Goal: Information Seeking & Learning: Learn about a topic

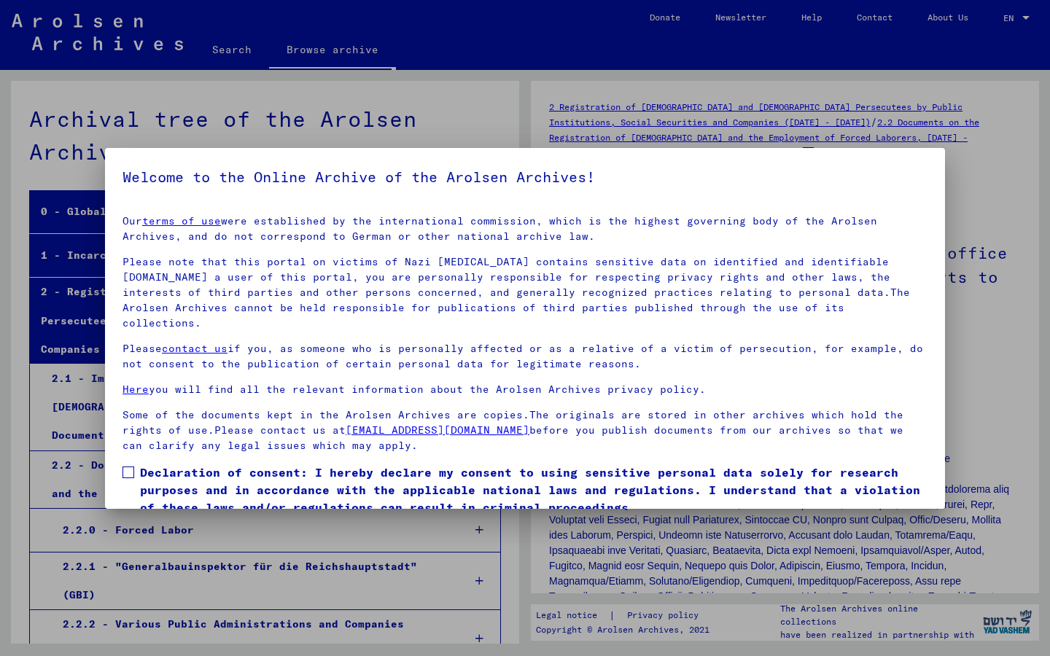
scroll to position [1811, 0]
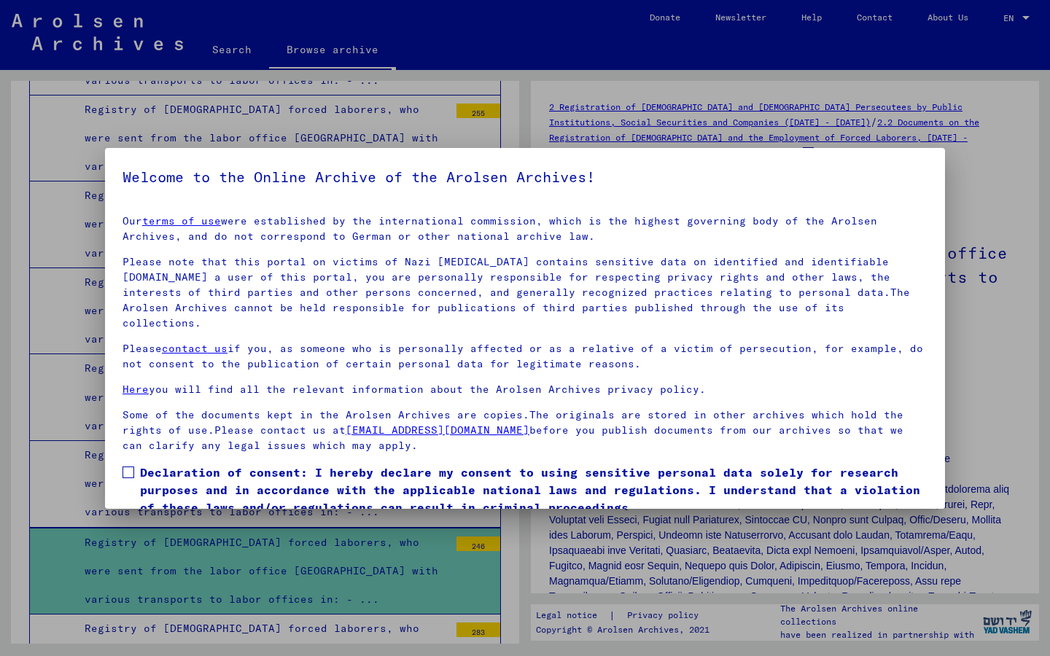
click at [131, 466] on span at bounding box center [128, 472] width 12 height 12
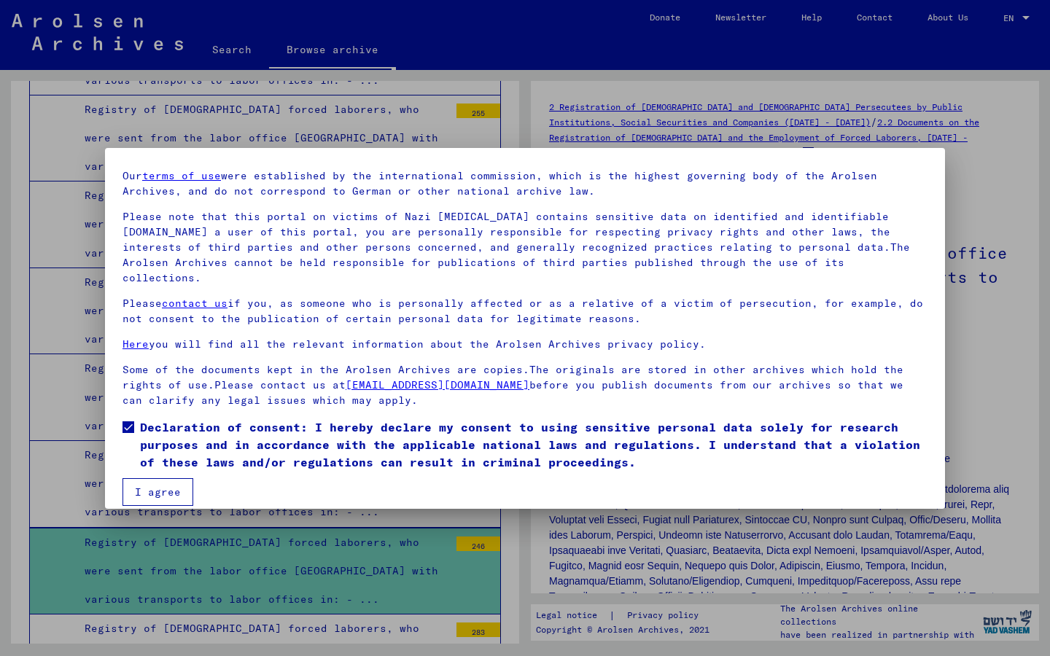
scroll to position [44, 0]
click at [171, 479] on button "I agree" at bounding box center [157, 493] width 71 height 28
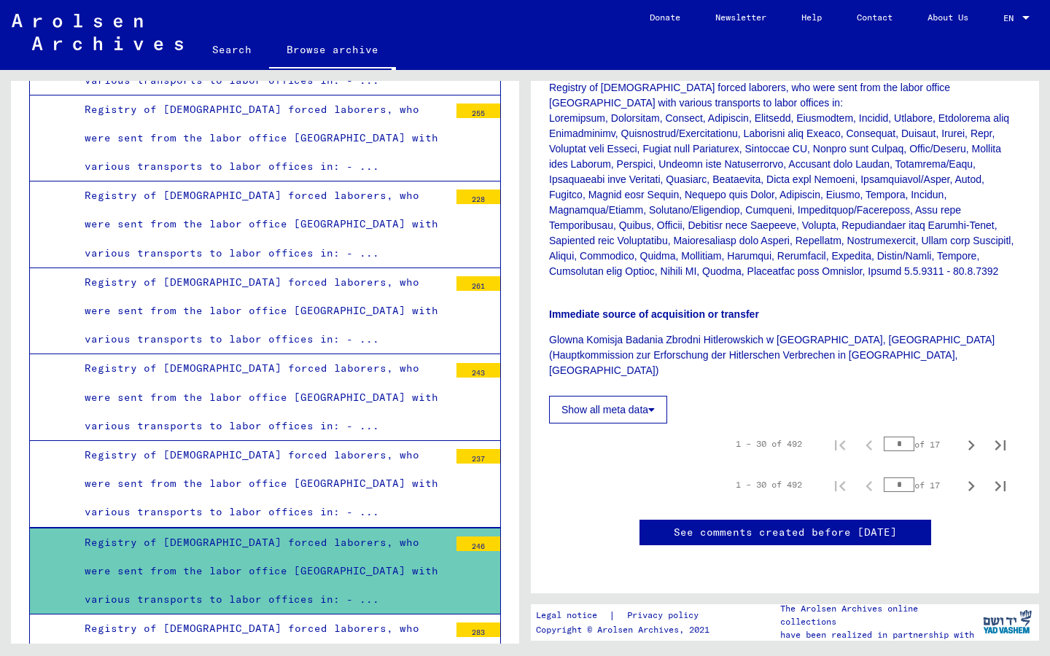
scroll to position [396, 0]
click at [644, 396] on button "Show all meta data" at bounding box center [608, 410] width 118 height 28
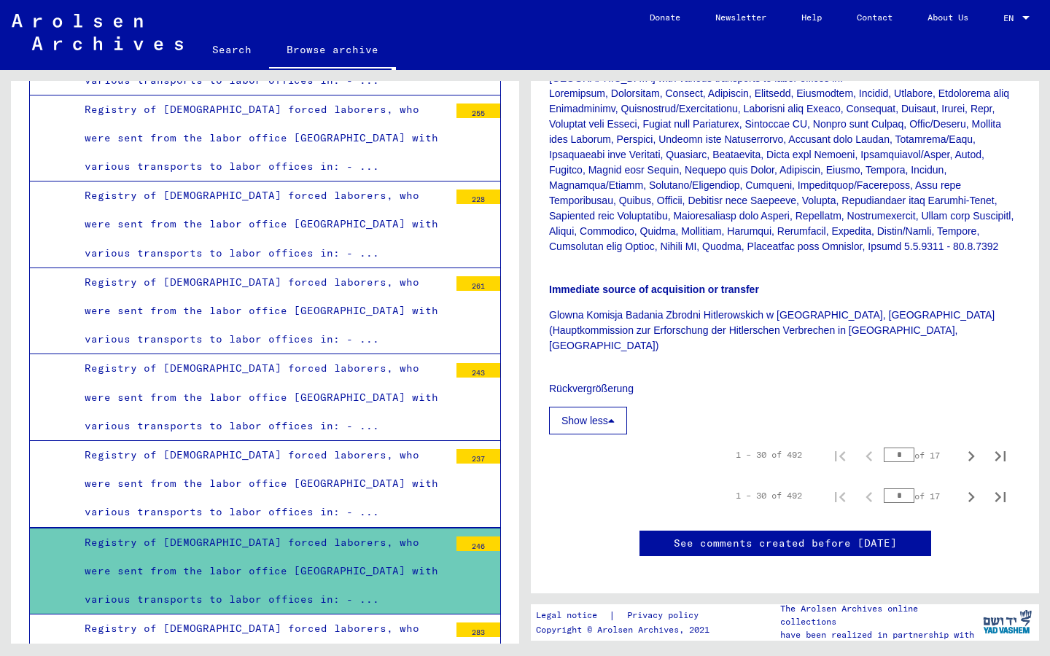
click at [610, 407] on button "Show less" at bounding box center [588, 421] width 78 height 28
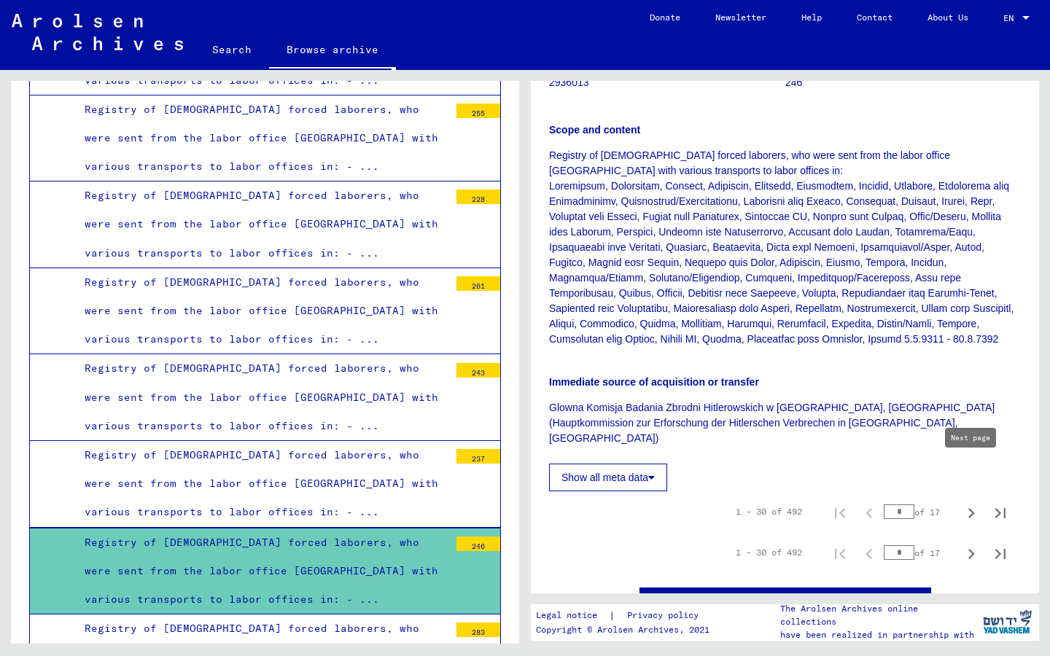
click at [975, 503] on icon "Next page" at bounding box center [971, 513] width 20 height 20
type input "*"
click at [975, 503] on icon "Next page" at bounding box center [971, 513] width 20 height 20
type input "*"
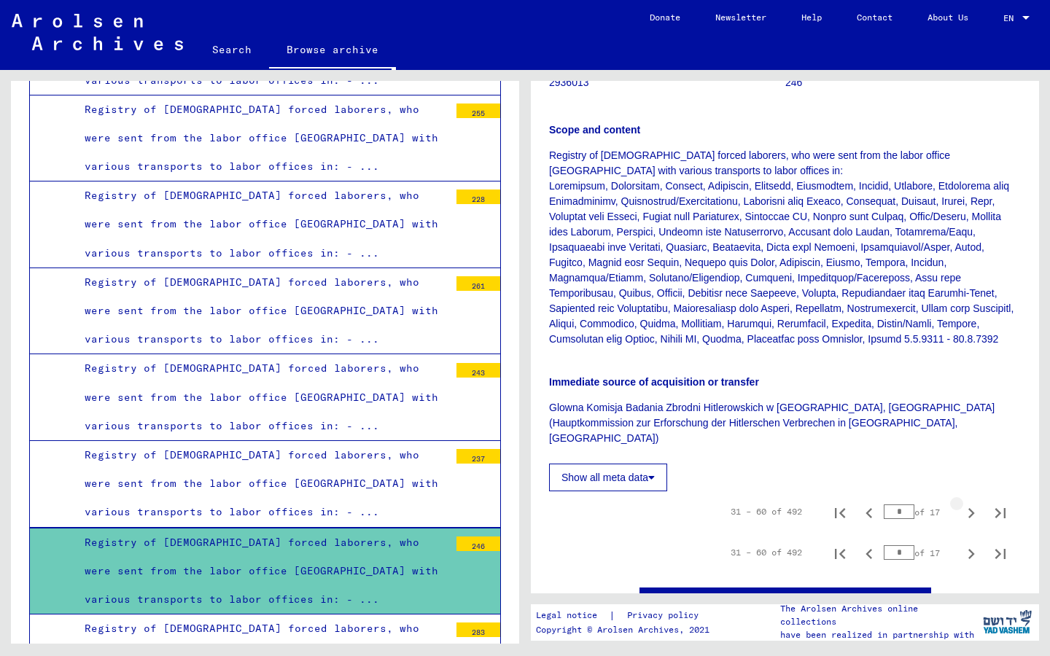
type input "*"
click at [972, 503] on icon "Next page" at bounding box center [971, 513] width 20 height 20
type input "*"
click at [972, 503] on icon "Next page" at bounding box center [971, 513] width 20 height 20
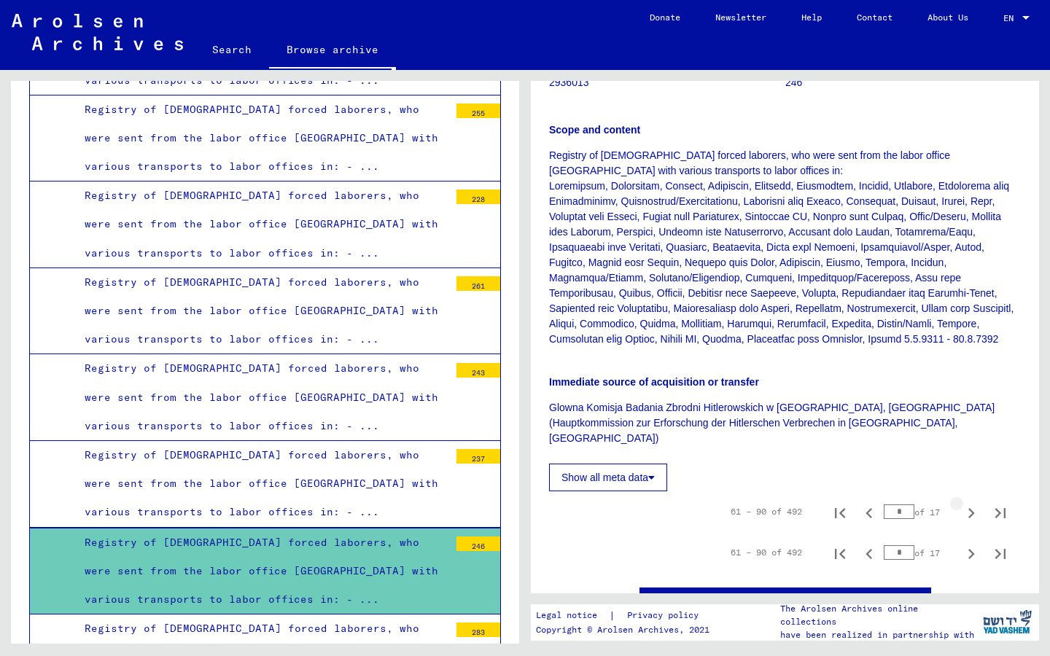
type input "*"
click at [972, 503] on icon "Next page" at bounding box center [971, 513] width 20 height 20
type input "*"
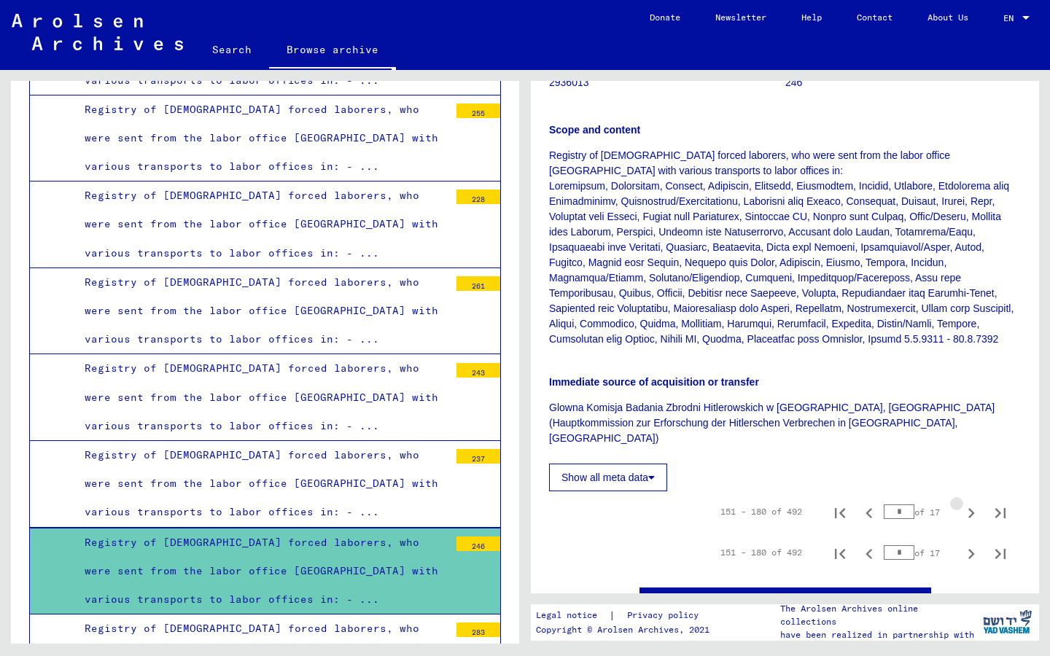
click at [972, 503] on icon "Next page" at bounding box center [971, 513] width 20 height 20
type input "*"
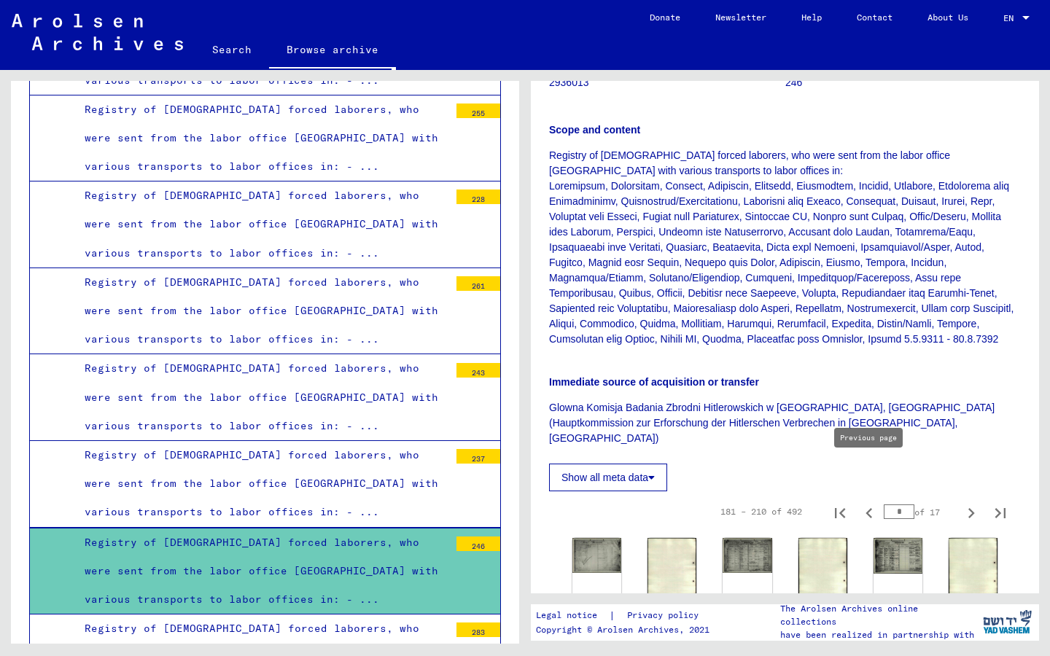
click at [871, 503] on icon "Previous page" at bounding box center [869, 513] width 20 height 20
type input "*"
click at [871, 503] on icon "Previous page" at bounding box center [869, 513] width 20 height 20
type input "*"
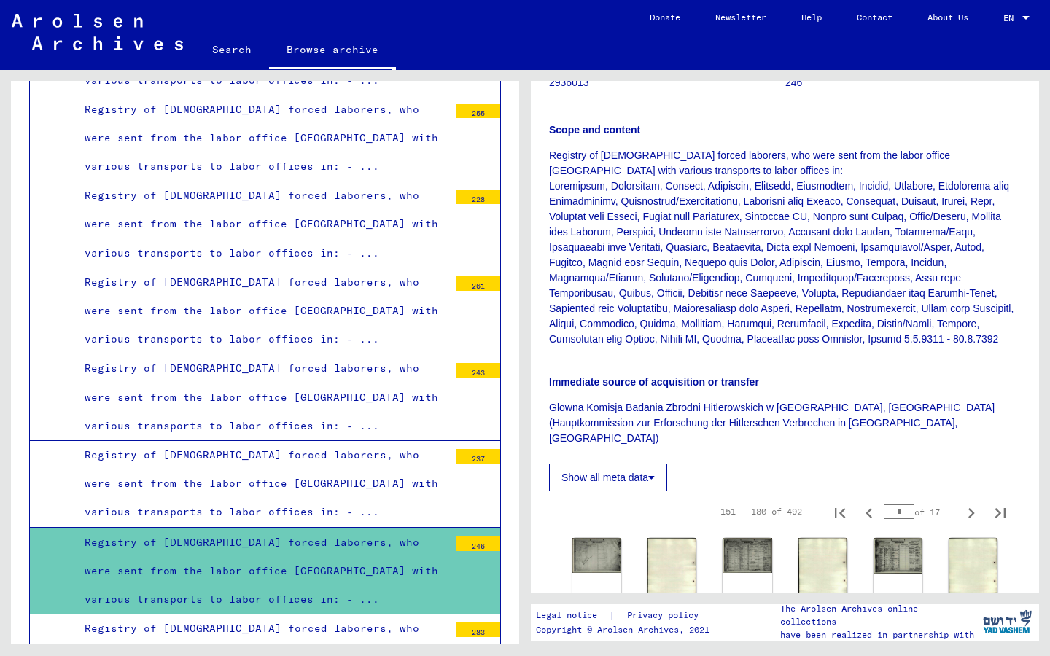
type input "*"
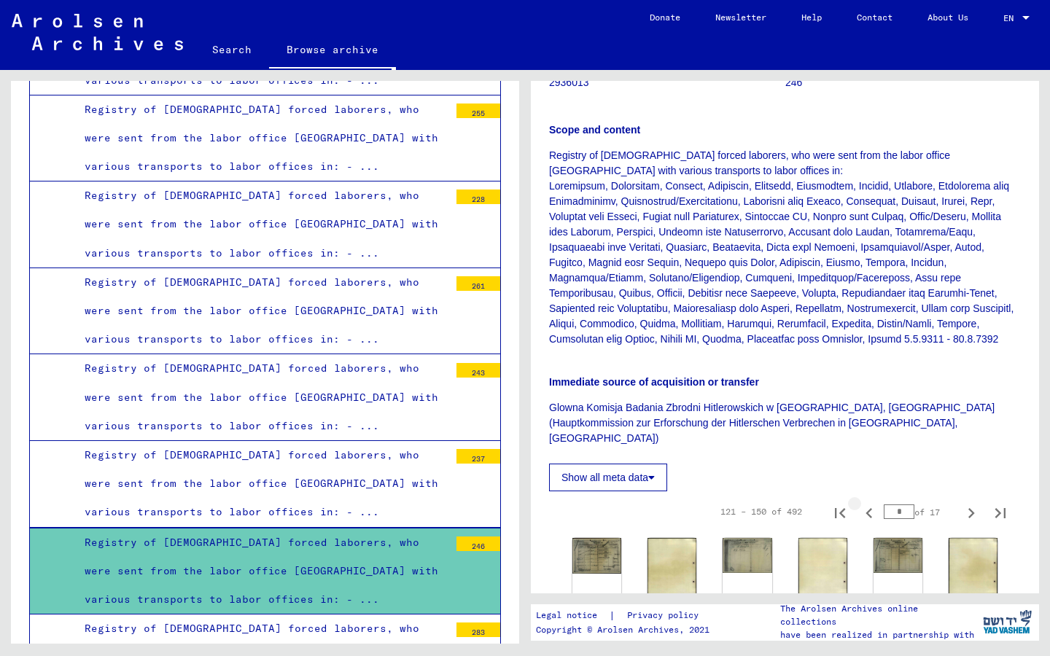
click at [871, 503] on icon "Previous page" at bounding box center [869, 513] width 20 height 20
type input "*"
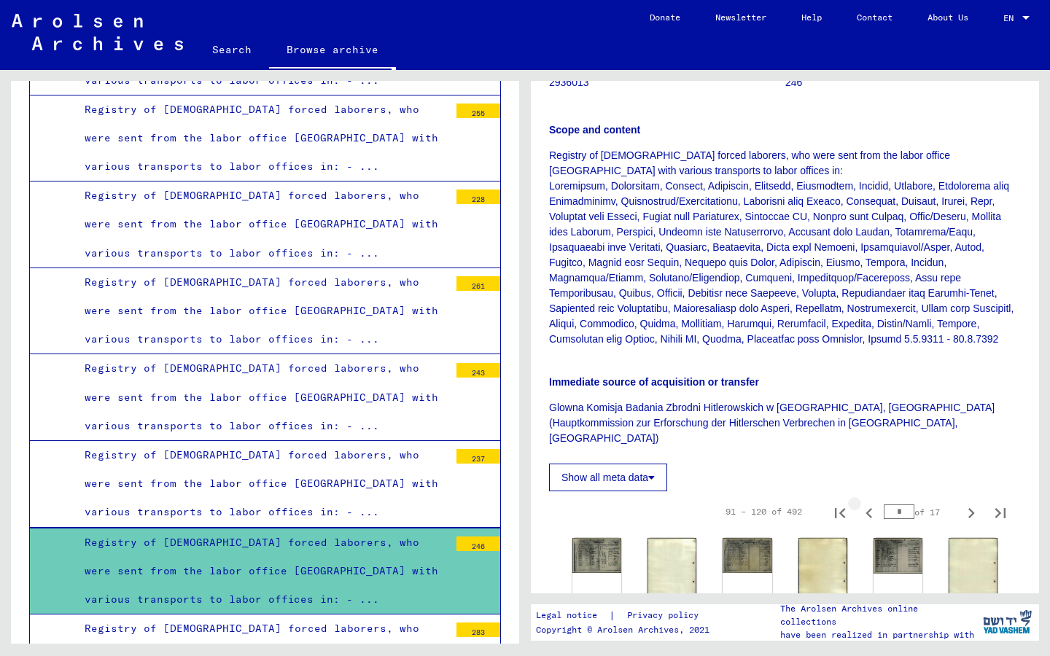
click at [871, 503] on icon "Previous page" at bounding box center [869, 513] width 20 height 20
type input "*"
click at [871, 503] on icon "Previous page" at bounding box center [869, 513] width 20 height 20
type input "*"
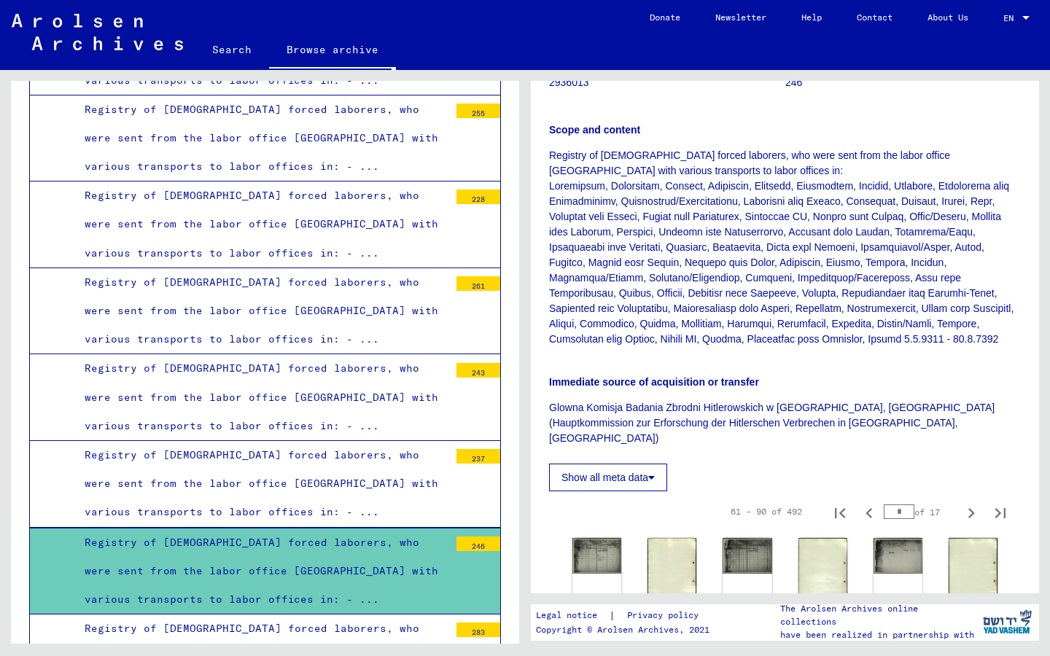
type input "*"
click at [871, 503] on icon "Previous page" at bounding box center [869, 513] width 20 height 20
type input "*"
click at [598, 536] on img at bounding box center [597, 554] width 52 height 37
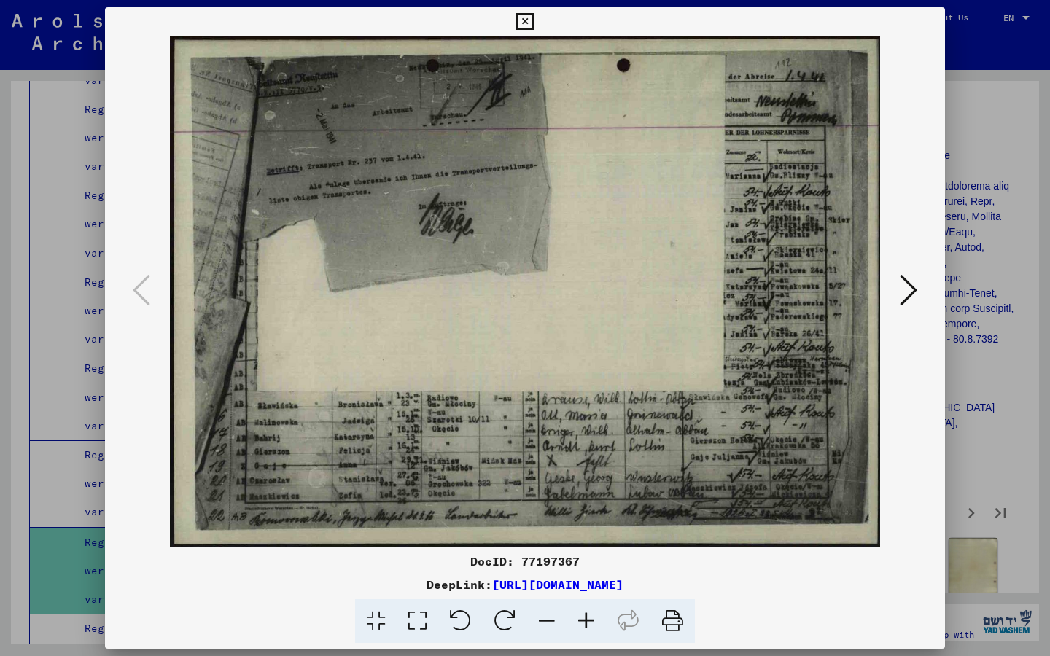
click at [907, 290] on icon at bounding box center [907, 290] width 17 height 35
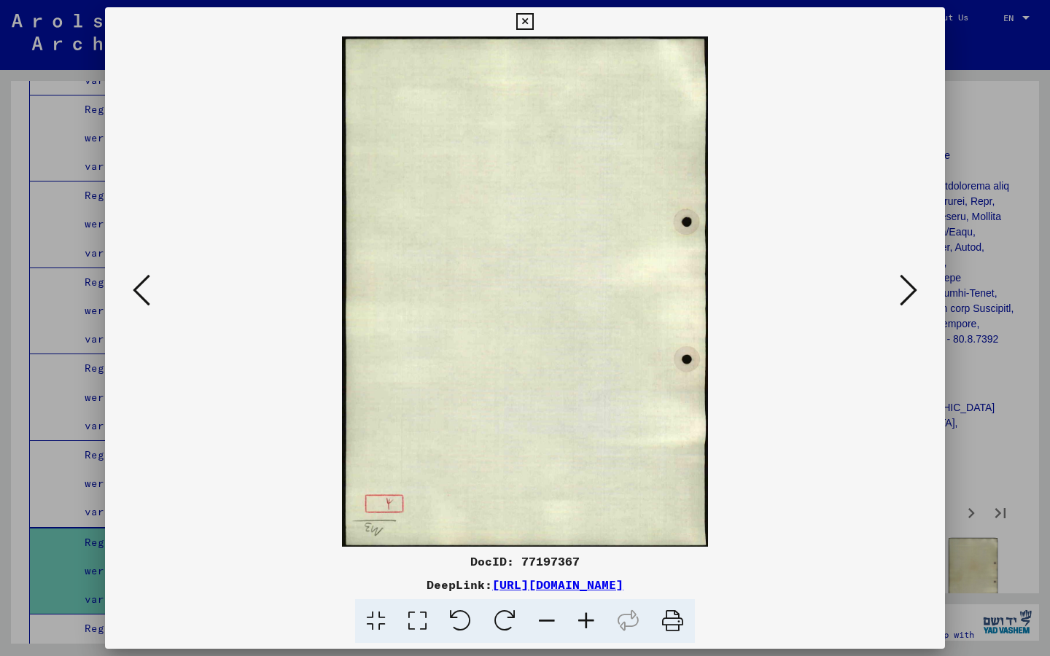
click at [917, 289] on button at bounding box center [908, 291] width 26 height 42
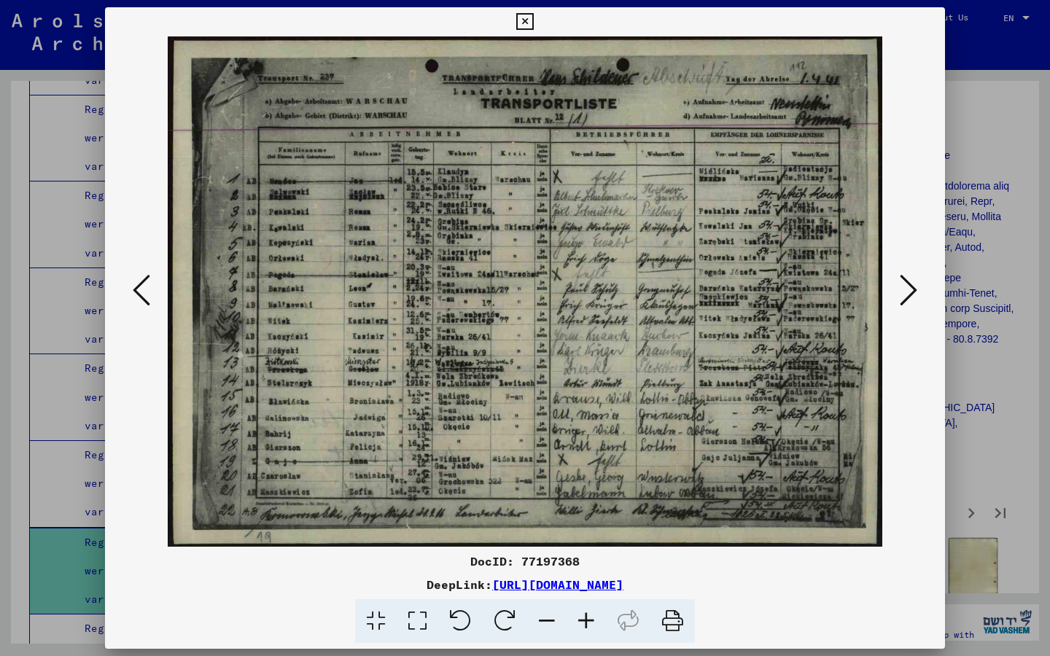
click at [909, 294] on icon at bounding box center [907, 290] width 17 height 35
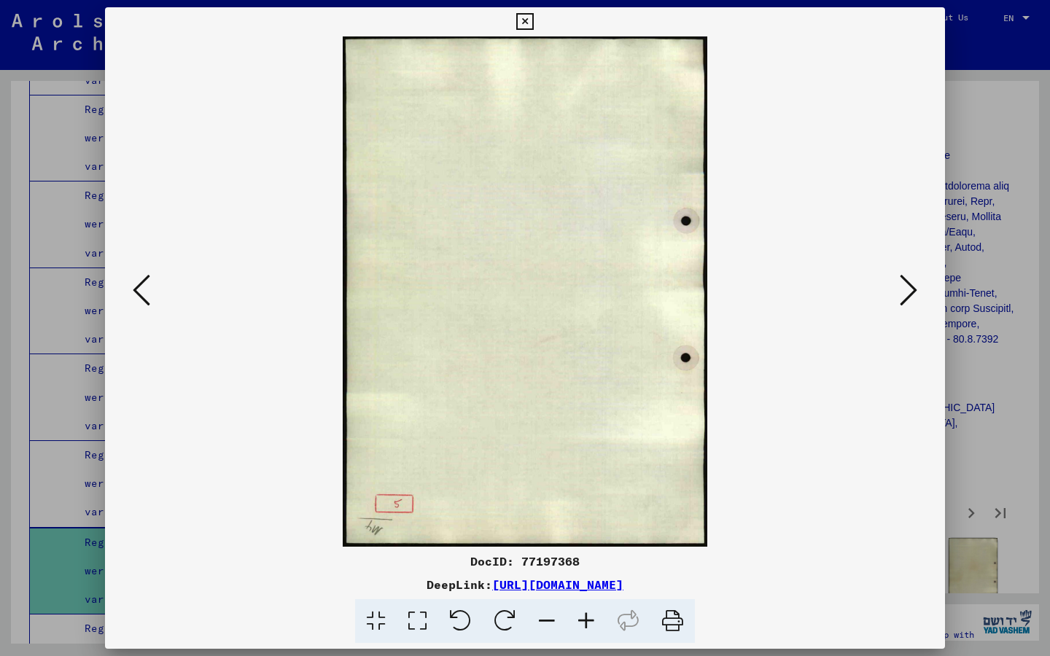
click at [909, 294] on icon at bounding box center [907, 290] width 17 height 35
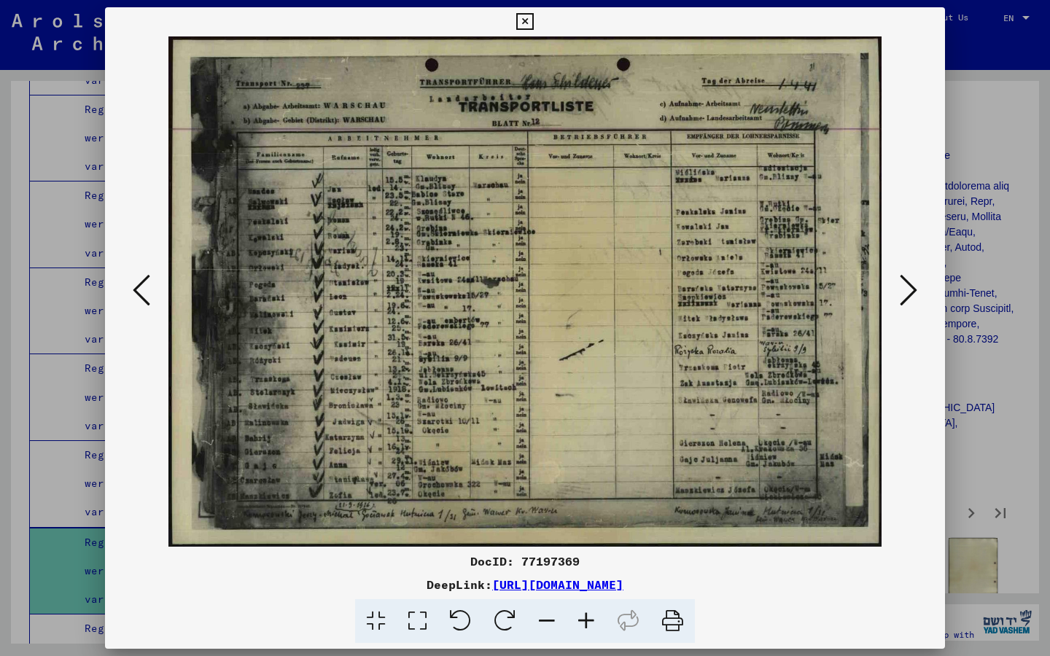
click at [906, 289] on icon at bounding box center [907, 290] width 17 height 35
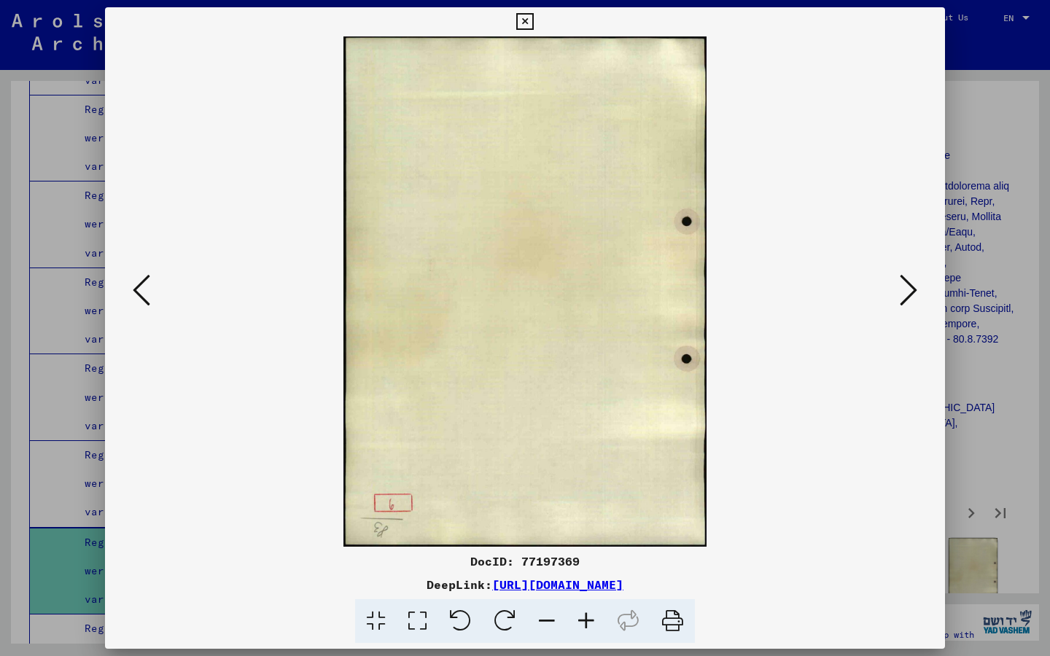
click at [906, 289] on icon at bounding box center [907, 290] width 17 height 35
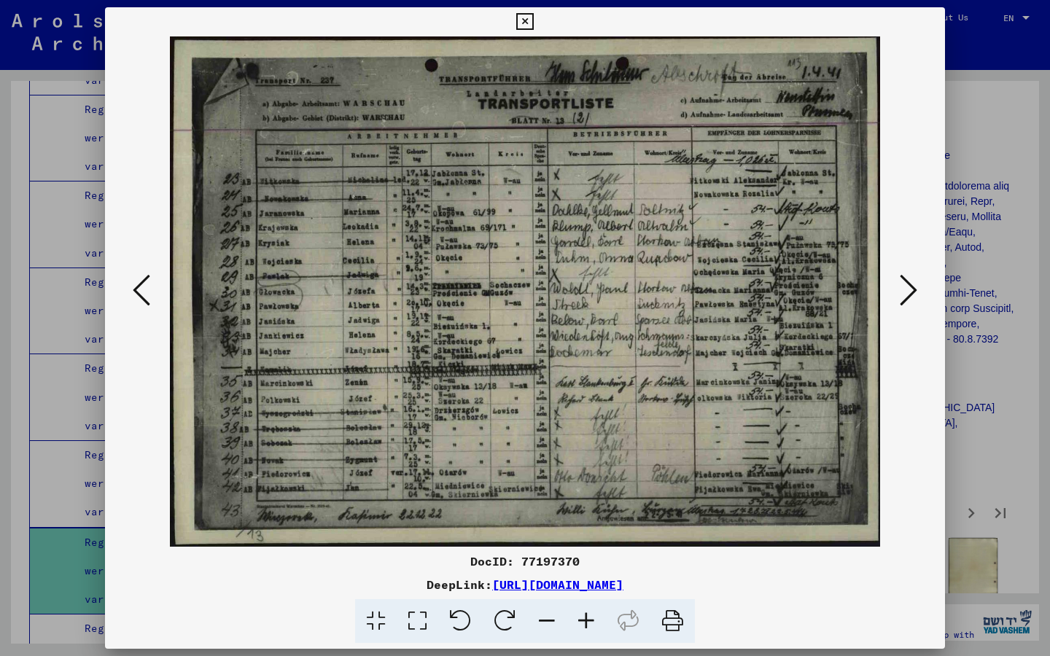
click at [910, 292] on icon at bounding box center [907, 290] width 17 height 35
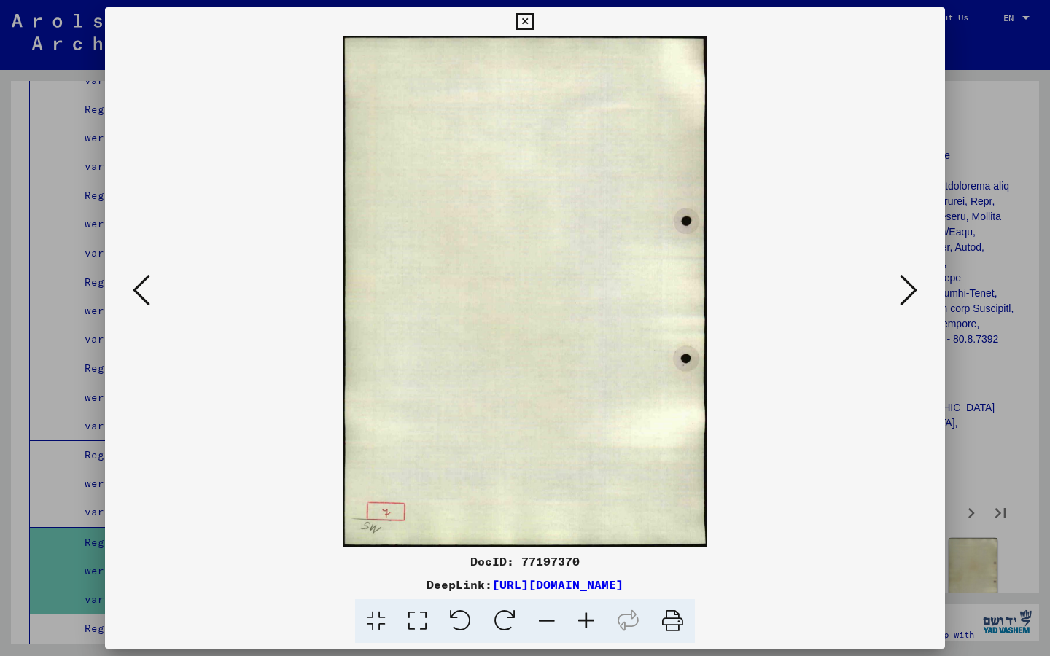
click at [910, 292] on icon at bounding box center [907, 290] width 17 height 35
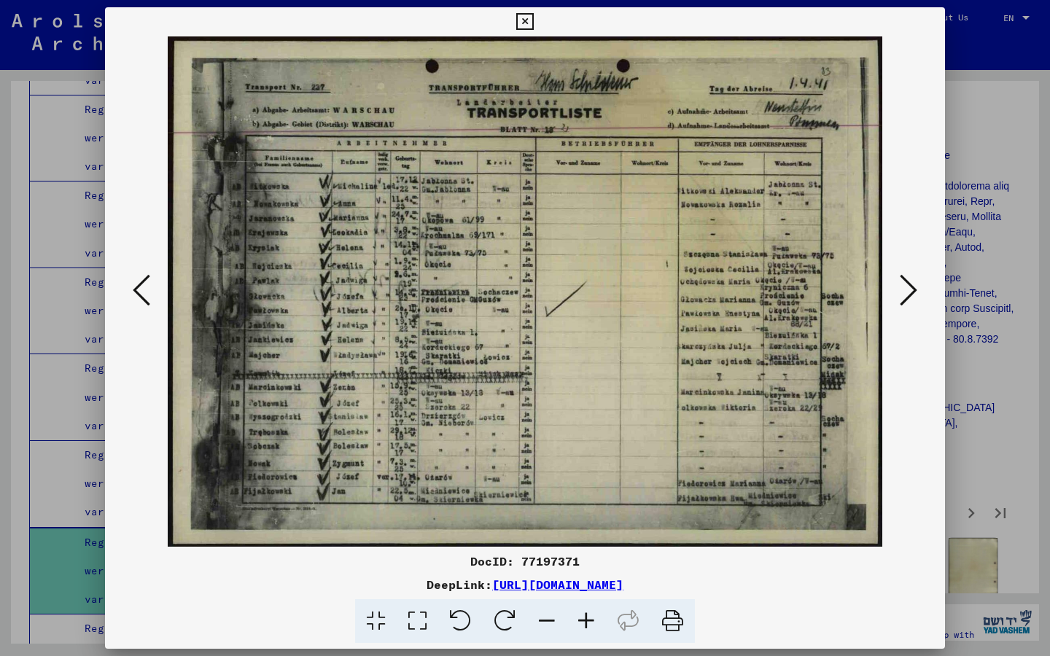
click at [910, 292] on icon at bounding box center [907, 290] width 17 height 35
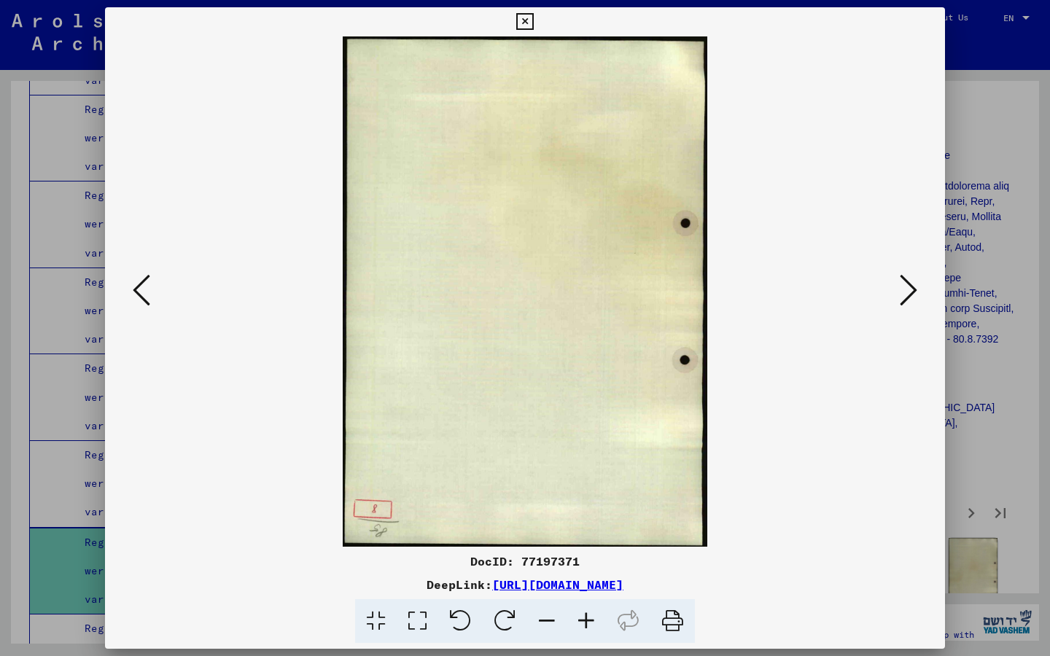
click at [910, 292] on icon at bounding box center [907, 290] width 17 height 35
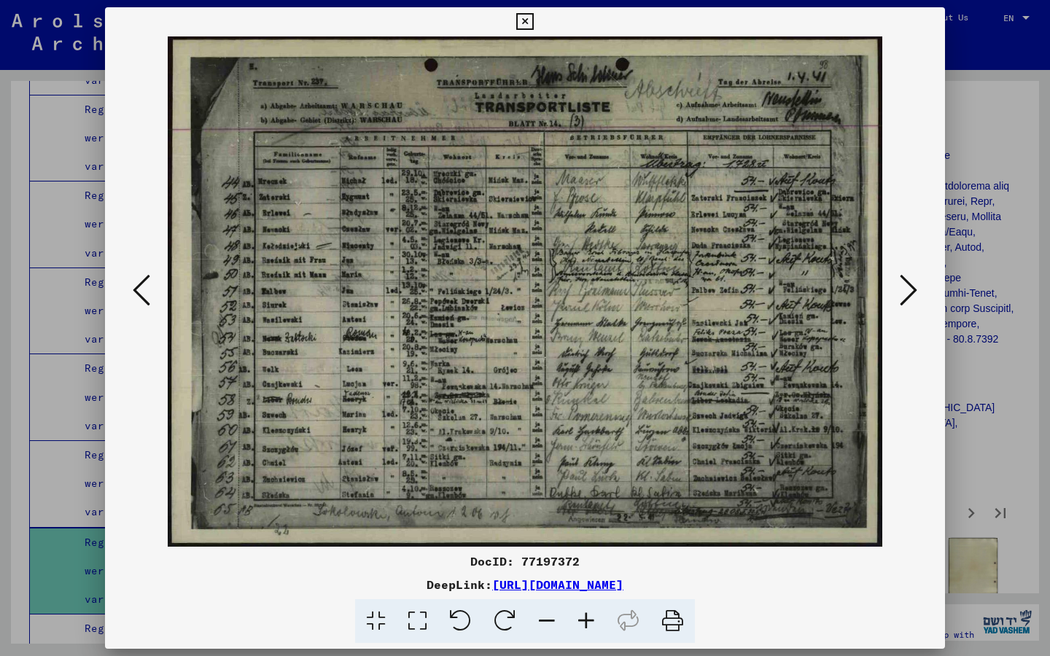
click at [910, 292] on icon at bounding box center [907, 290] width 17 height 35
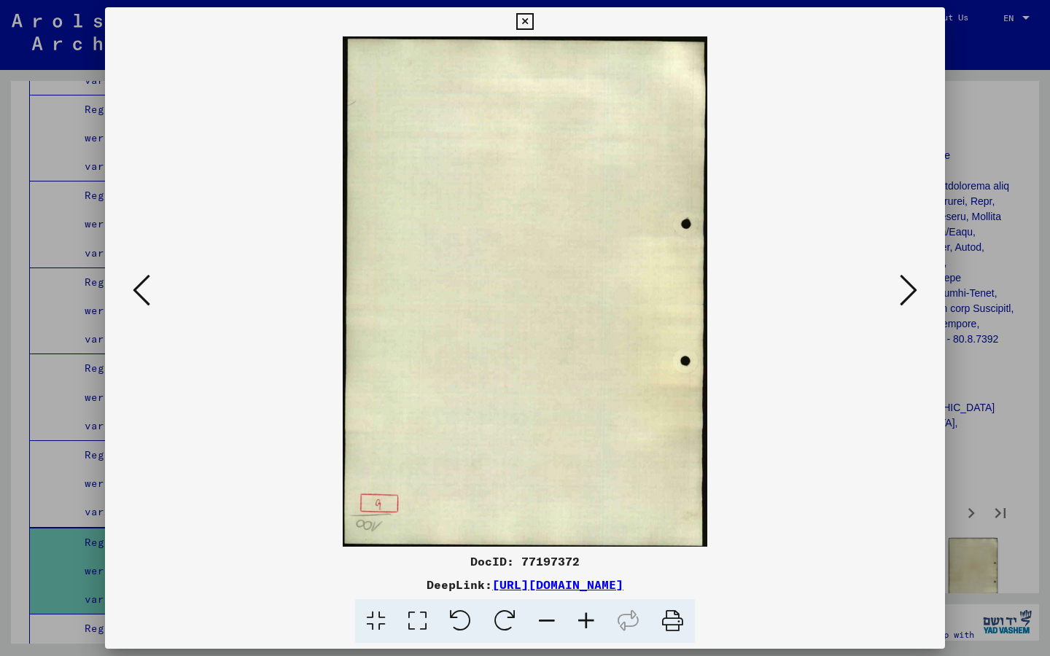
click at [910, 292] on icon at bounding box center [907, 290] width 17 height 35
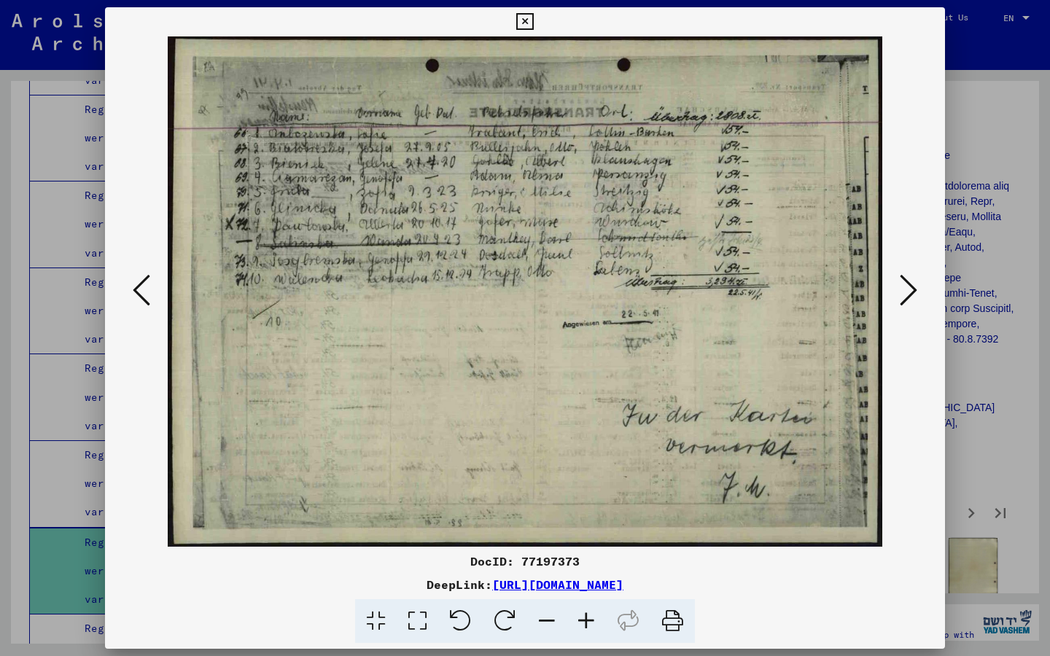
click at [910, 292] on icon at bounding box center [907, 290] width 17 height 35
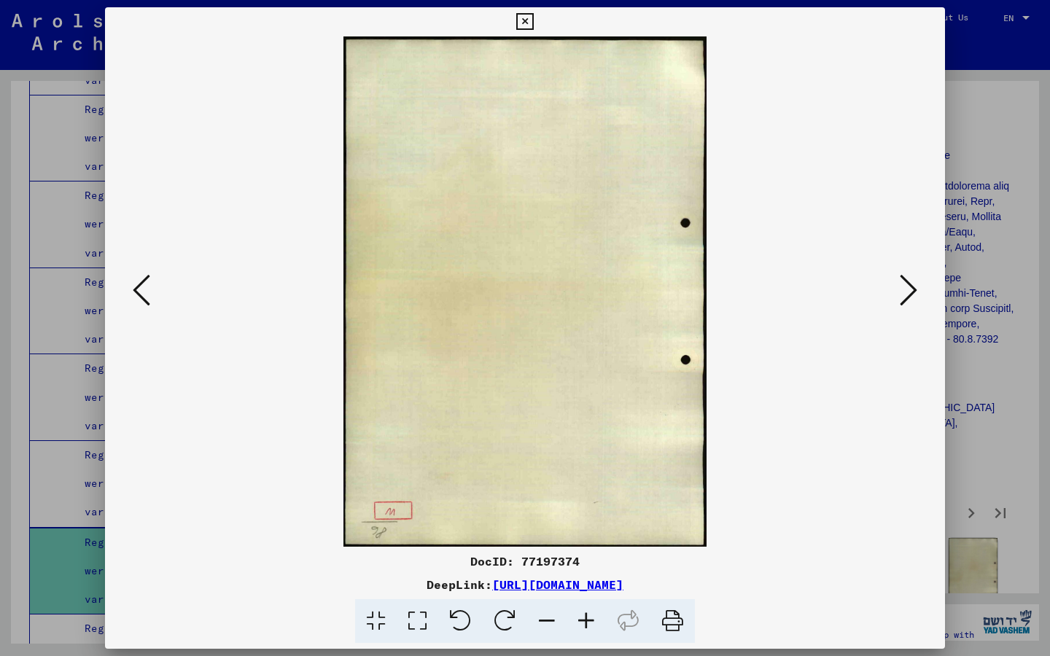
click at [910, 292] on icon at bounding box center [907, 290] width 17 height 35
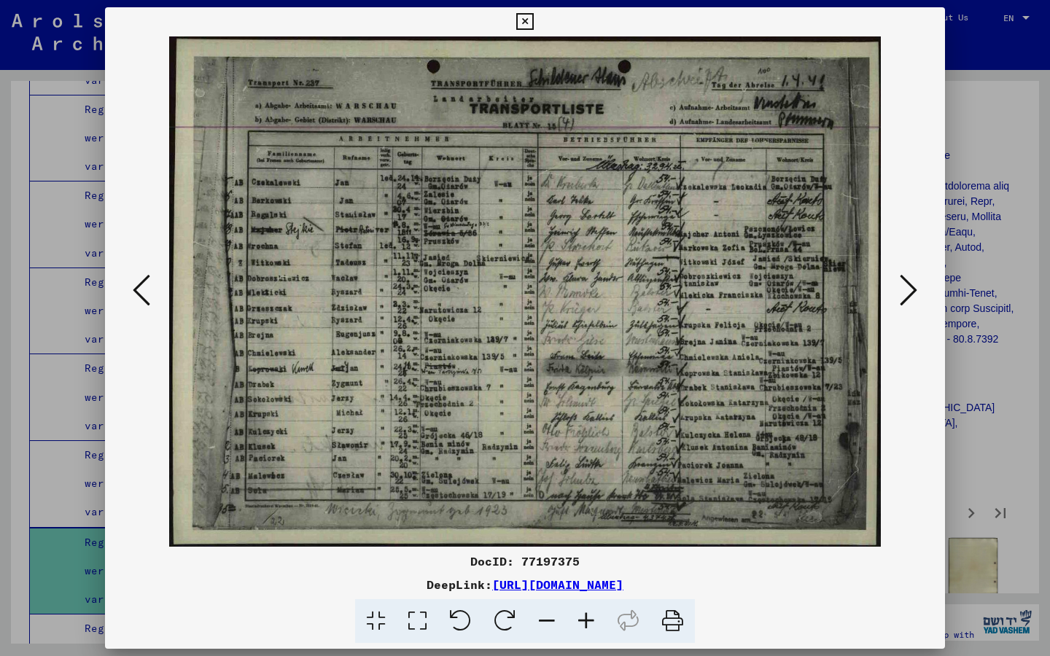
click at [909, 285] on icon at bounding box center [907, 290] width 17 height 35
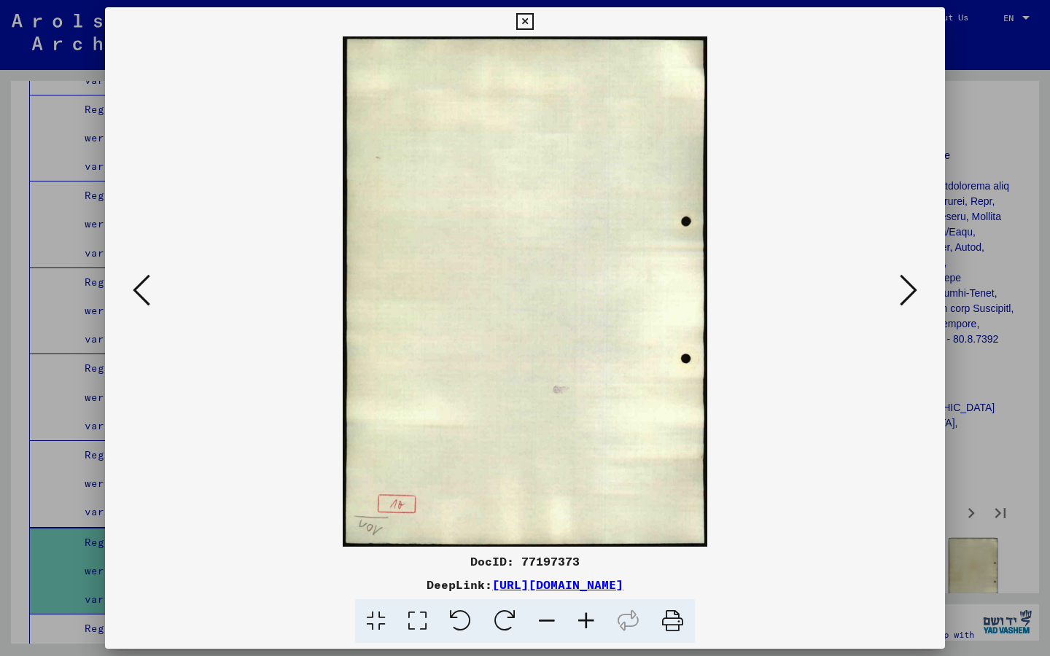
click at [909, 285] on icon at bounding box center [907, 290] width 17 height 35
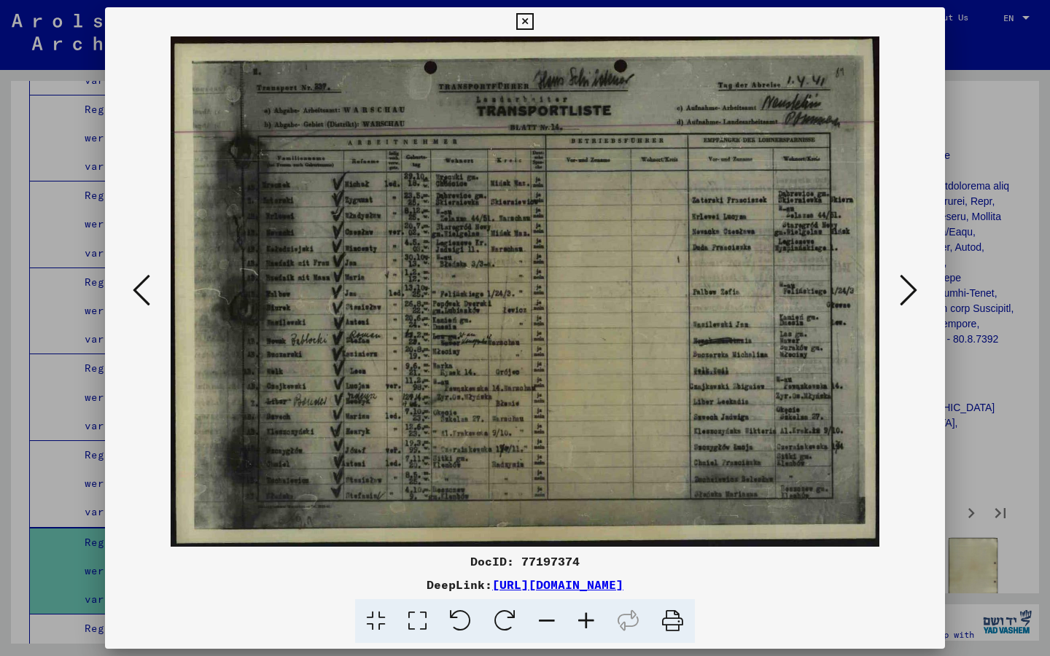
click at [915, 292] on icon at bounding box center [907, 290] width 17 height 35
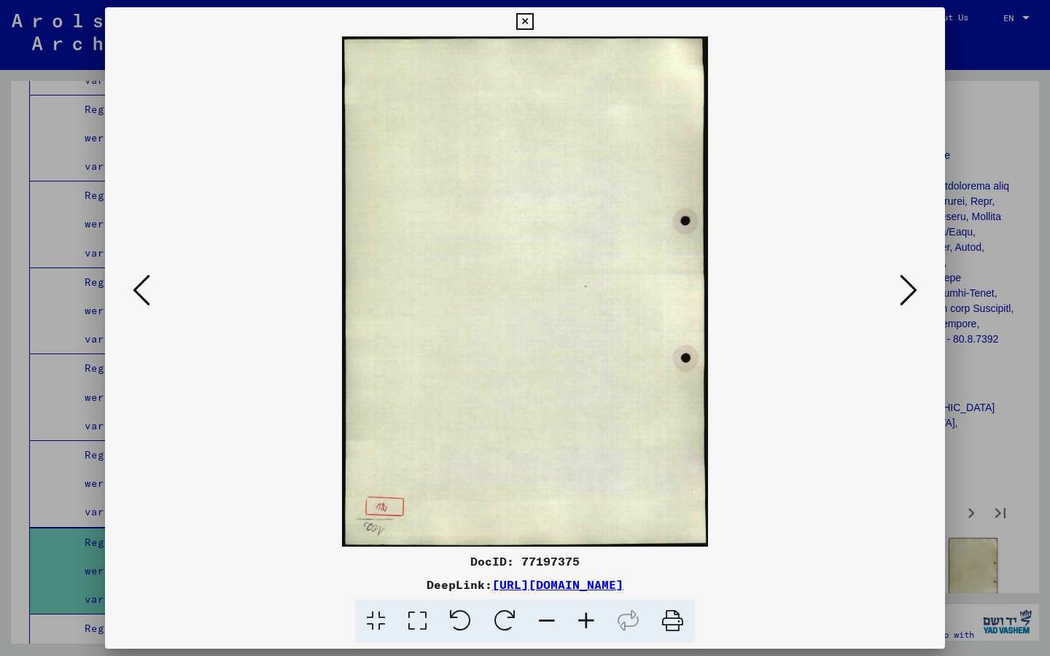
click at [915, 292] on icon at bounding box center [907, 290] width 17 height 35
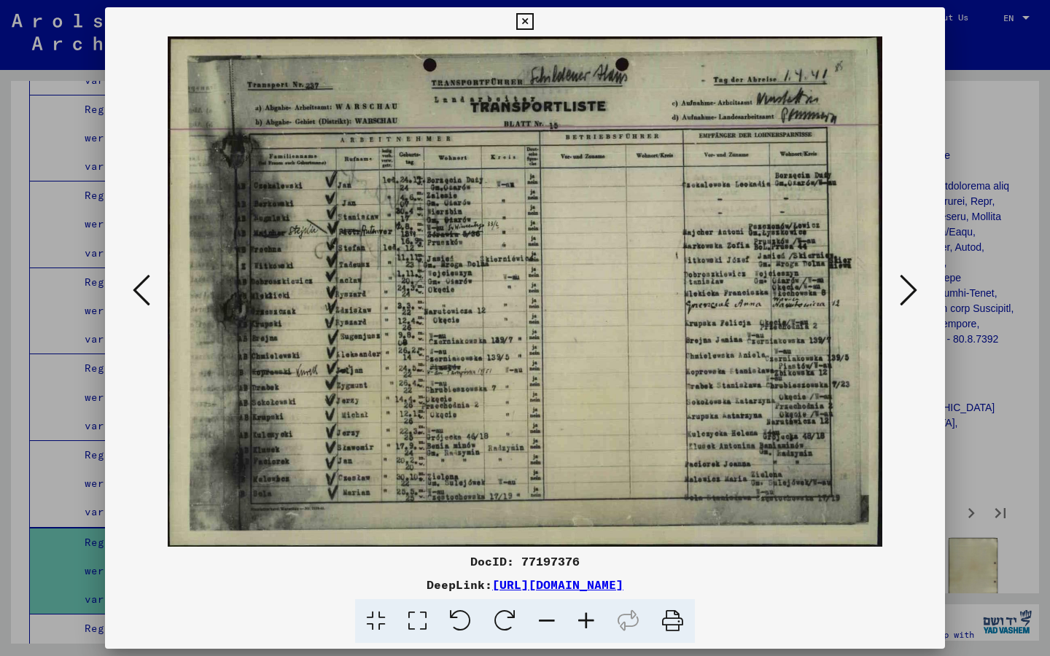
click at [912, 288] on icon at bounding box center [907, 290] width 17 height 35
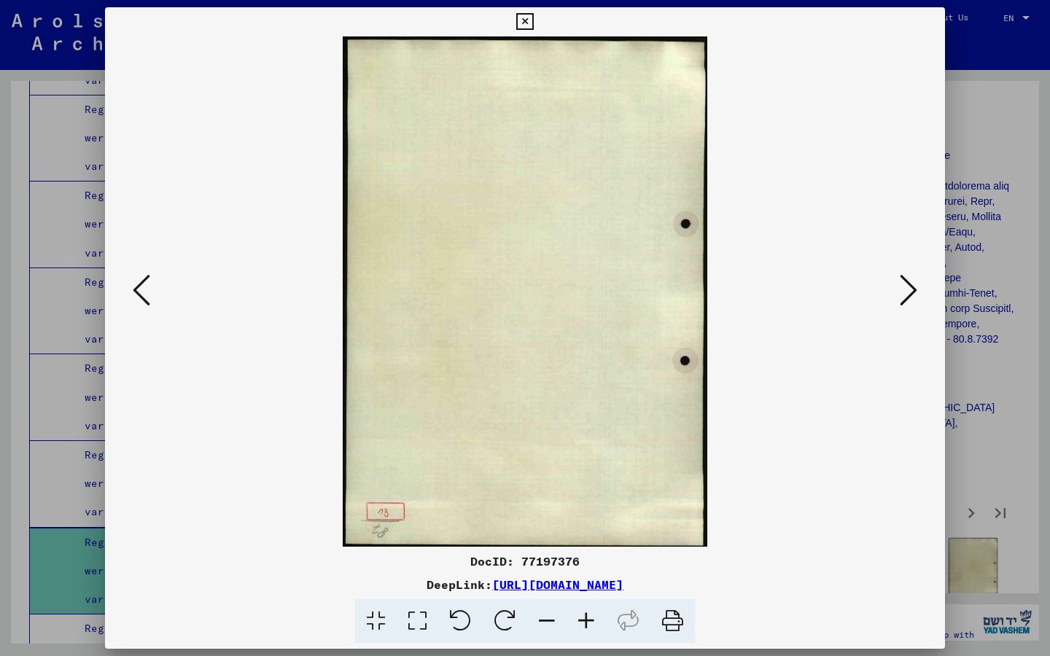
click at [912, 288] on icon at bounding box center [907, 290] width 17 height 35
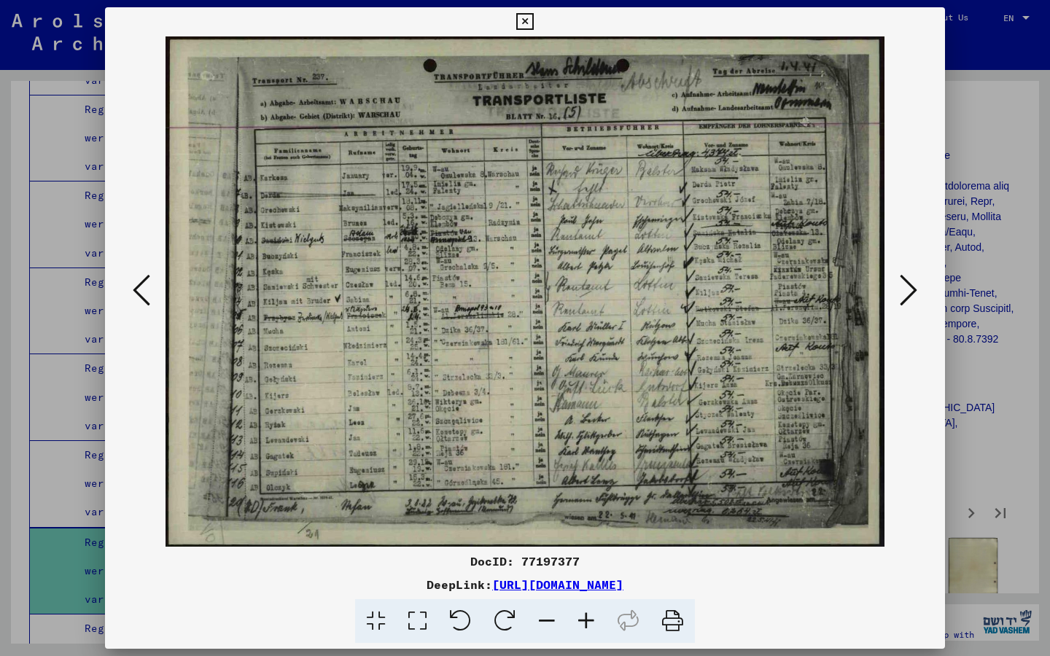
click at [912, 288] on icon at bounding box center [907, 290] width 17 height 35
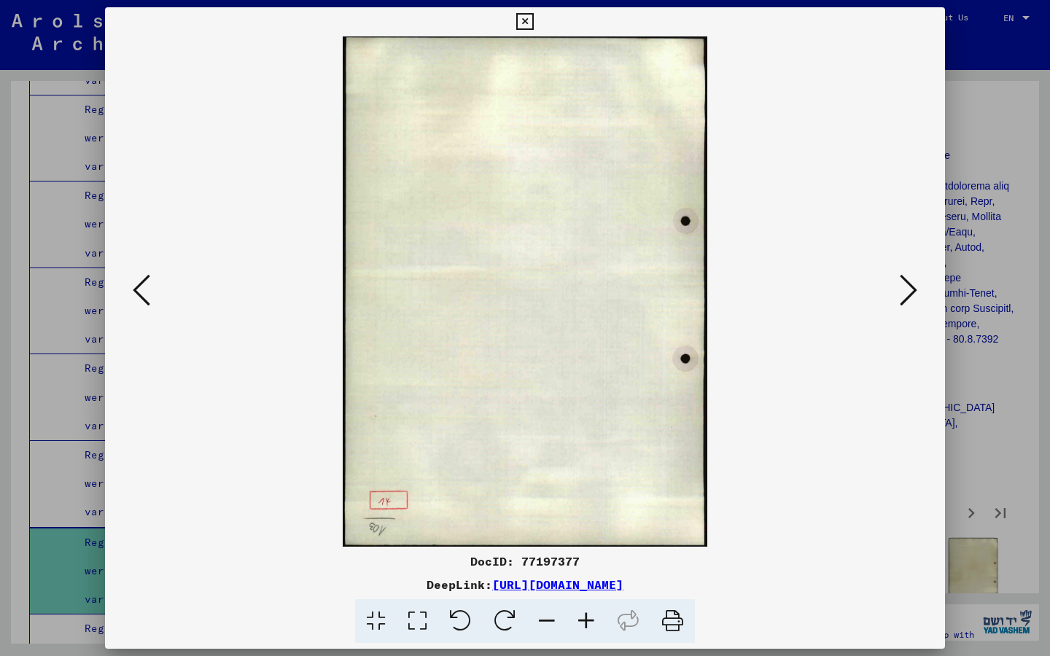
click at [912, 288] on icon at bounding box center [907, 290] width 17 height 35
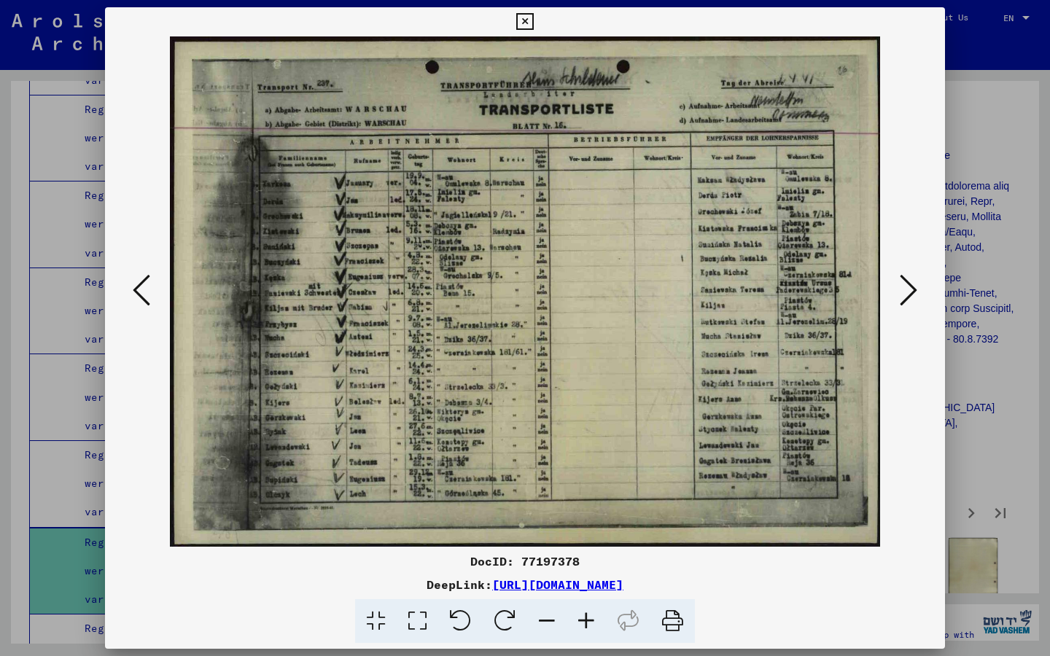
click at [905, 291] on icon at bounding box center [907, 290] width 17 height 35
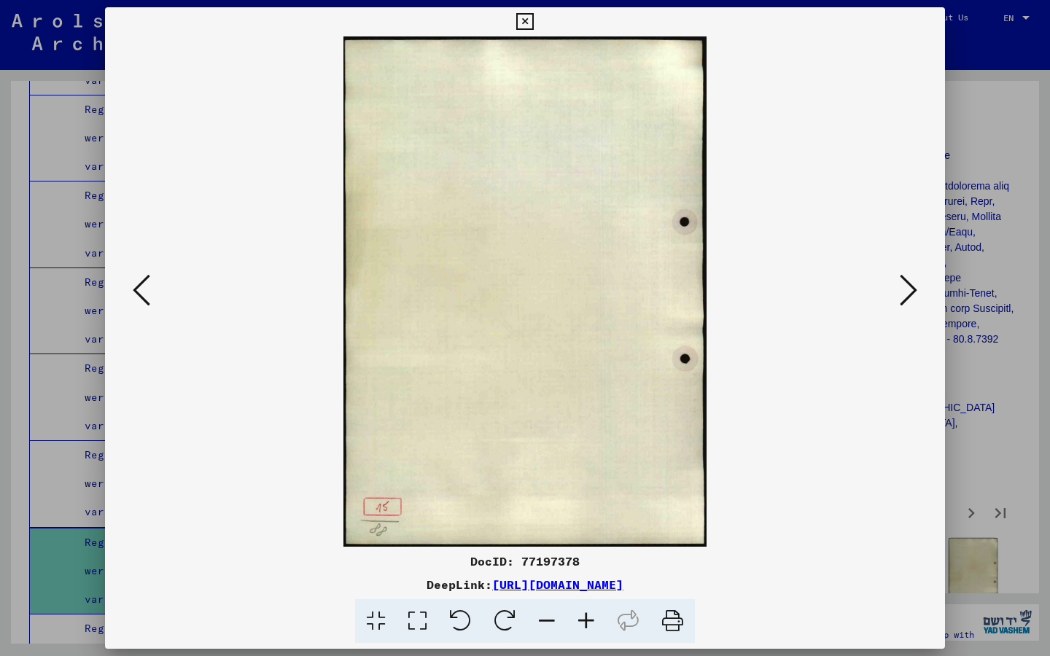
click at [905, 291] on icon at bounding box center [907, 290] width 17 height 35
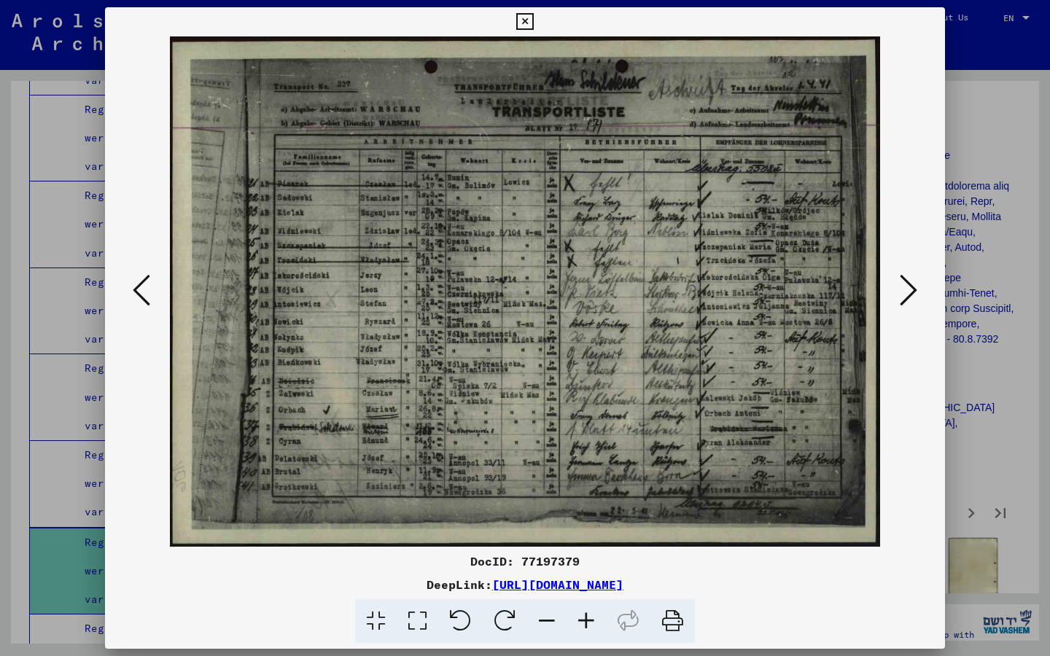
click at [911, 284] on icon at bounding box center [907, 290] width 17 height 35
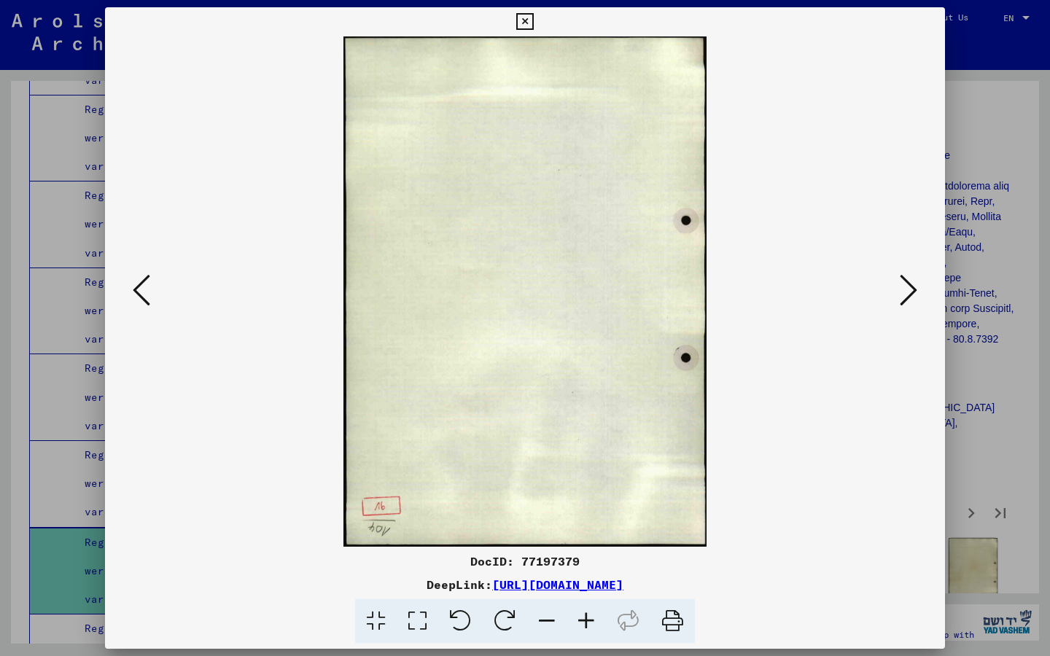
click at [916, 289] on icon at bounding box center [907, 290] width 17 height 35
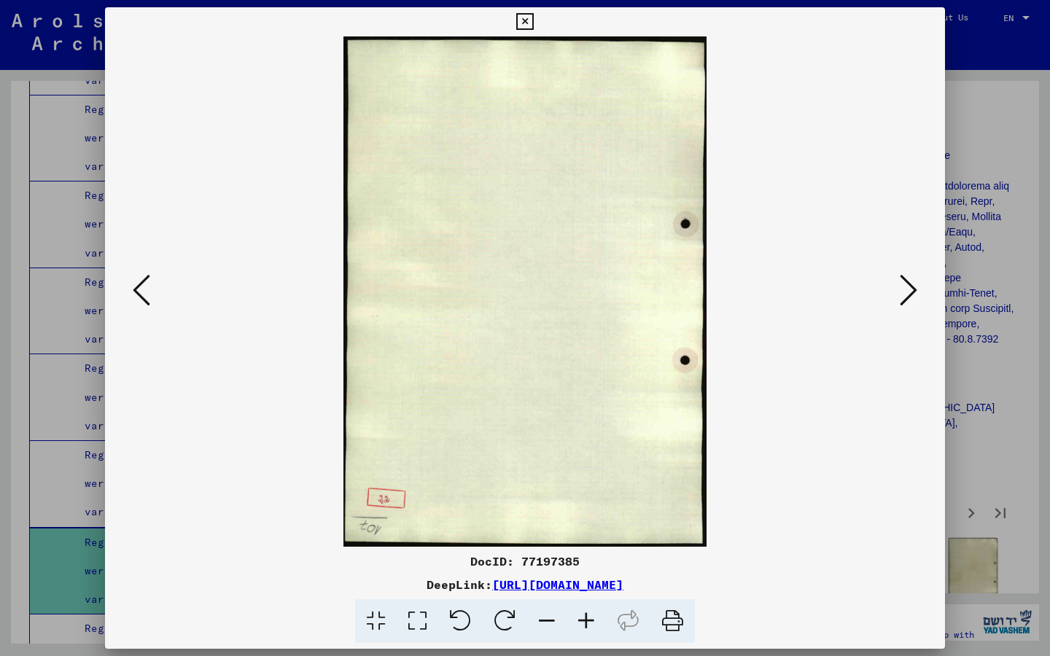
click at [914, 291] on icon at bounding box center [907, 290] width 17 height 35
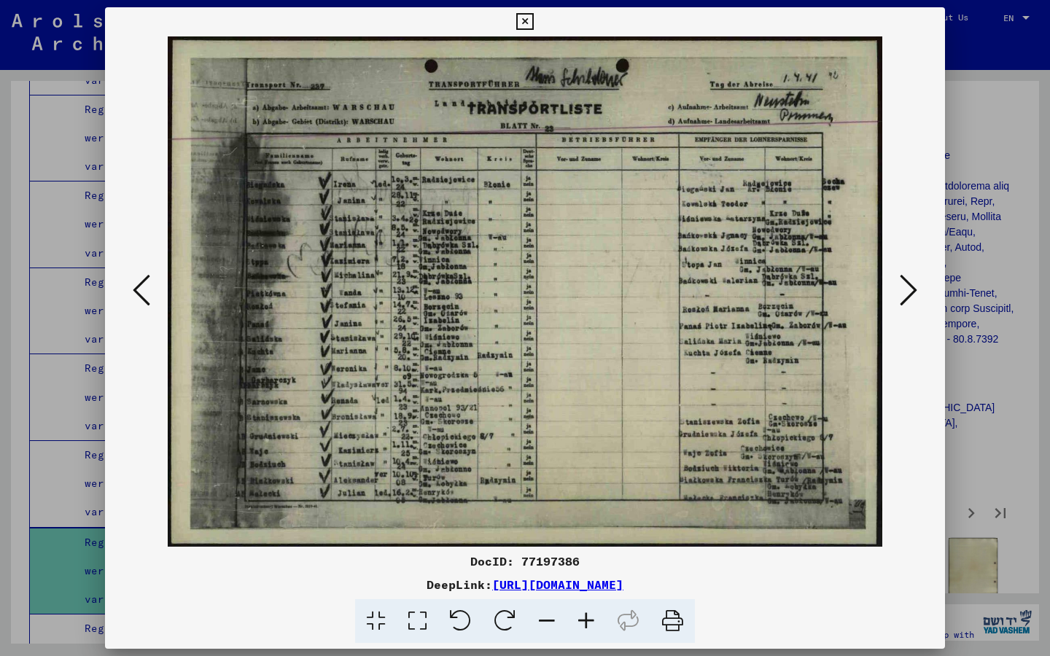
click at [909, 284] on icon at bounding box center [907, 290] width 17 height 35
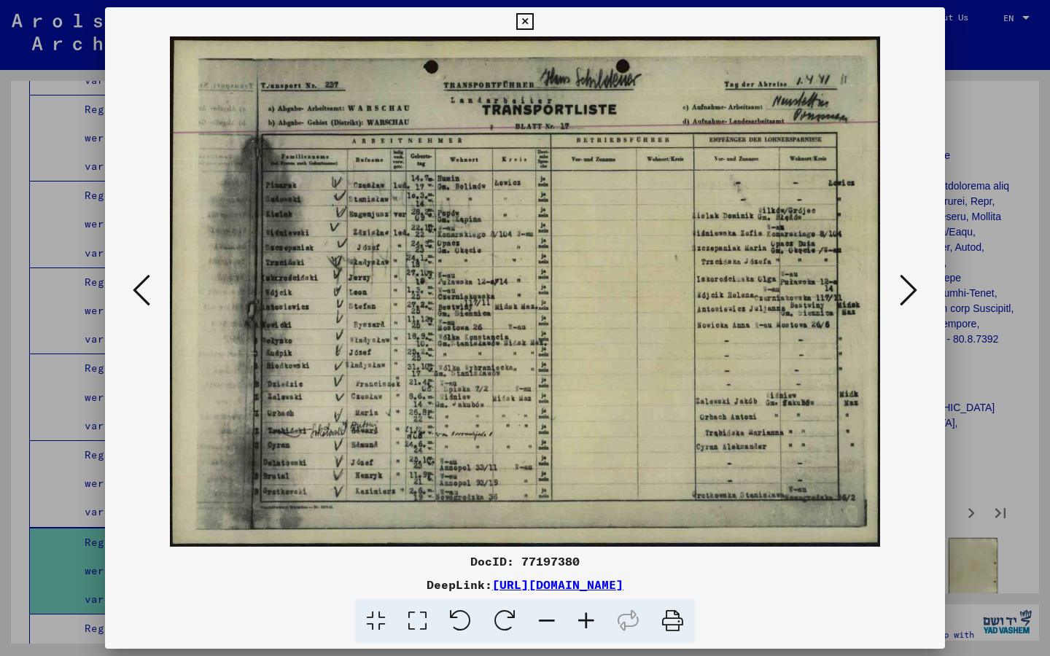
click at [909, 284] on icon at bounding box center [907, 290] width 17 height 35
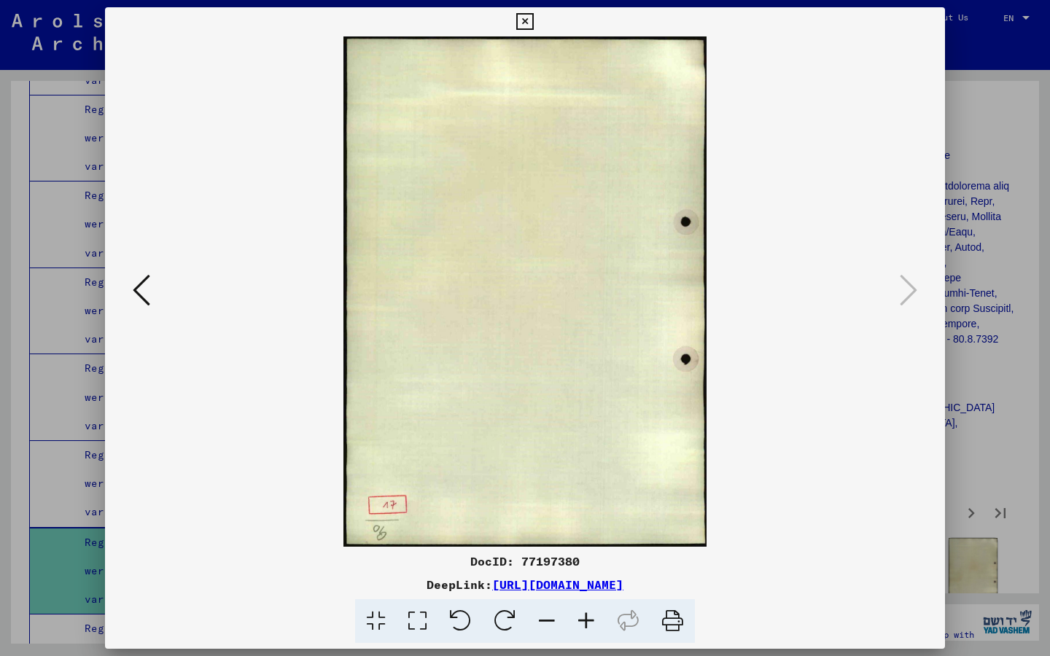
click at [533, 17] on icon at bounding box center [524, 21] width 17 height 17
